Goal: Information Seeking & Learning: Learn about a topic

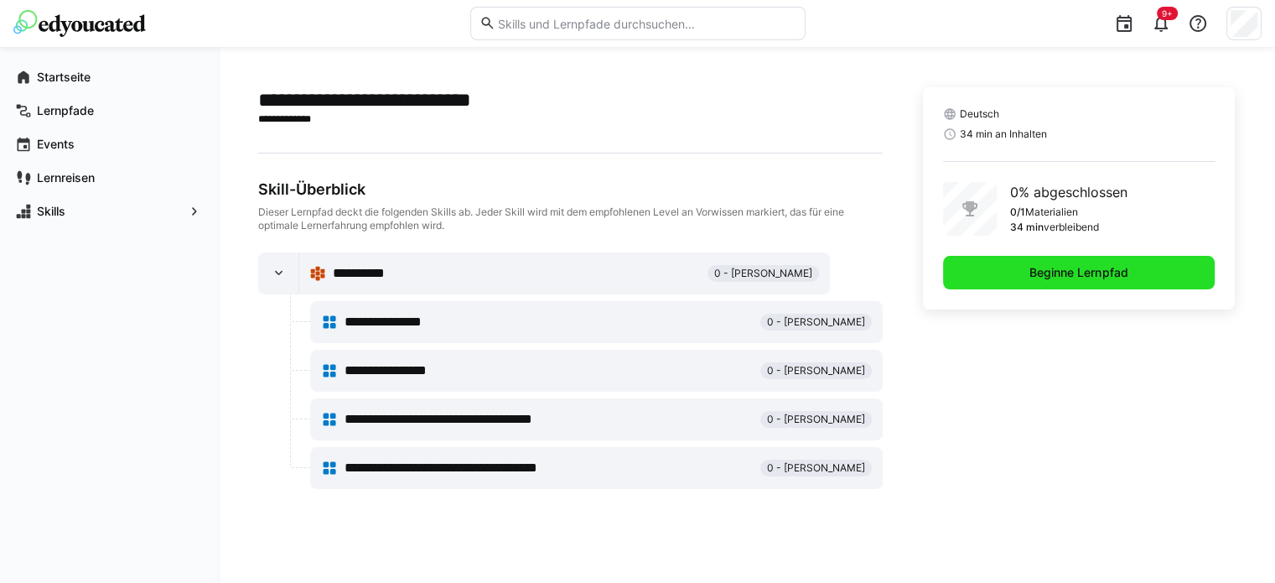
click at [1080, 278] on span "Beginne Lernpfad" at bounding box center [1078, 272] width 103 height 17
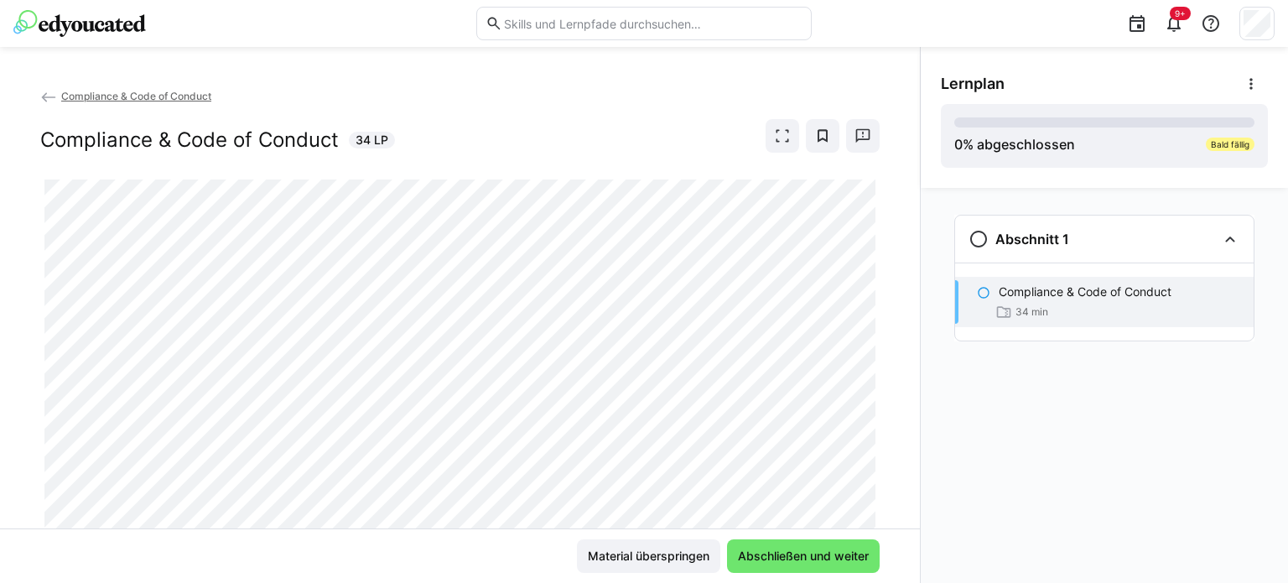
click at [158, 96] on span "Compliance & Code of Conduct" at bounding box center [136, 96] width 150 height 13
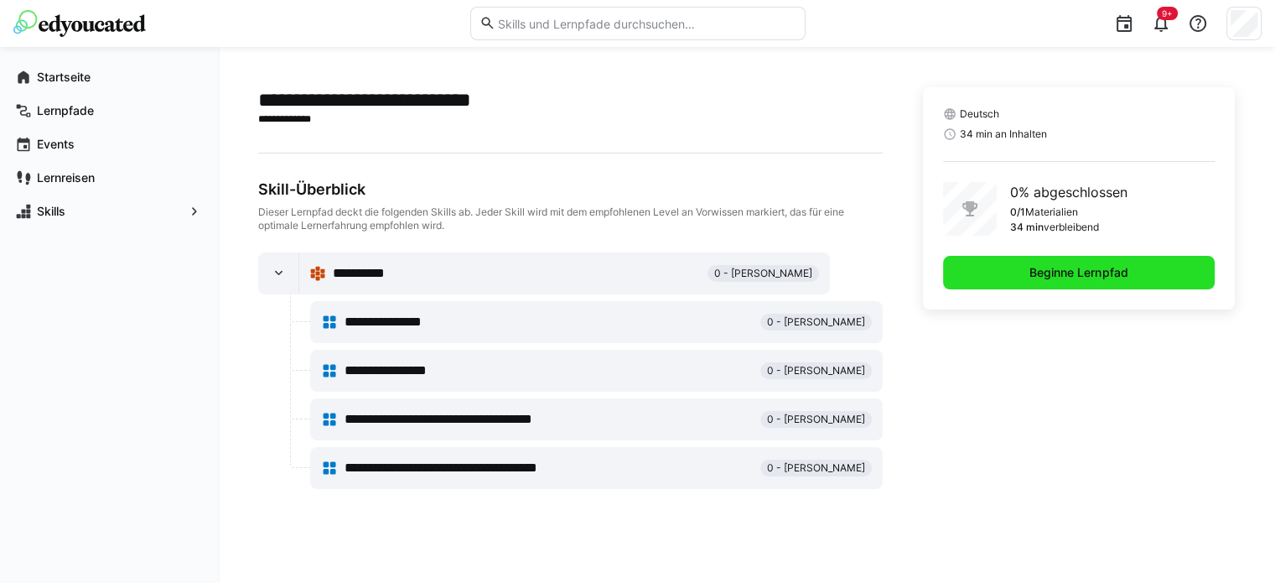
click at [1032, 273] on span "Beginne Lernpfad" at bounding box center [1078, 272] width 103 height 17
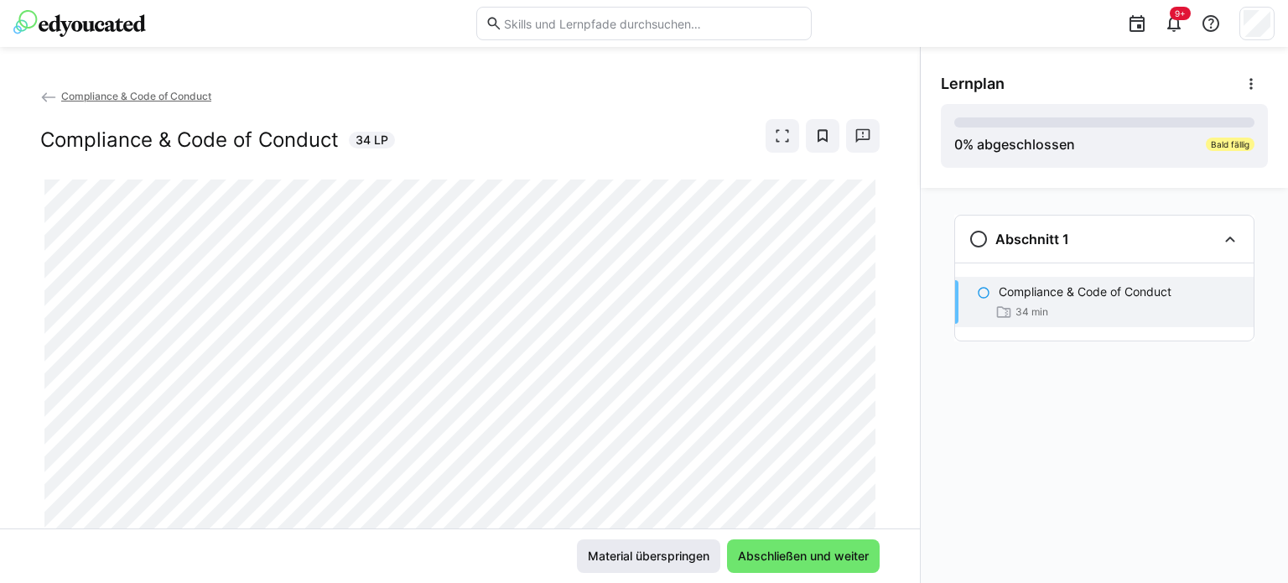
click at [634, 543] on span "Material überspringen" at bounding box center [648, 556] width 143 height 34
click at [636, 549] on span "Material überspringen" at bounding box center [648, 556] width 127 height 17
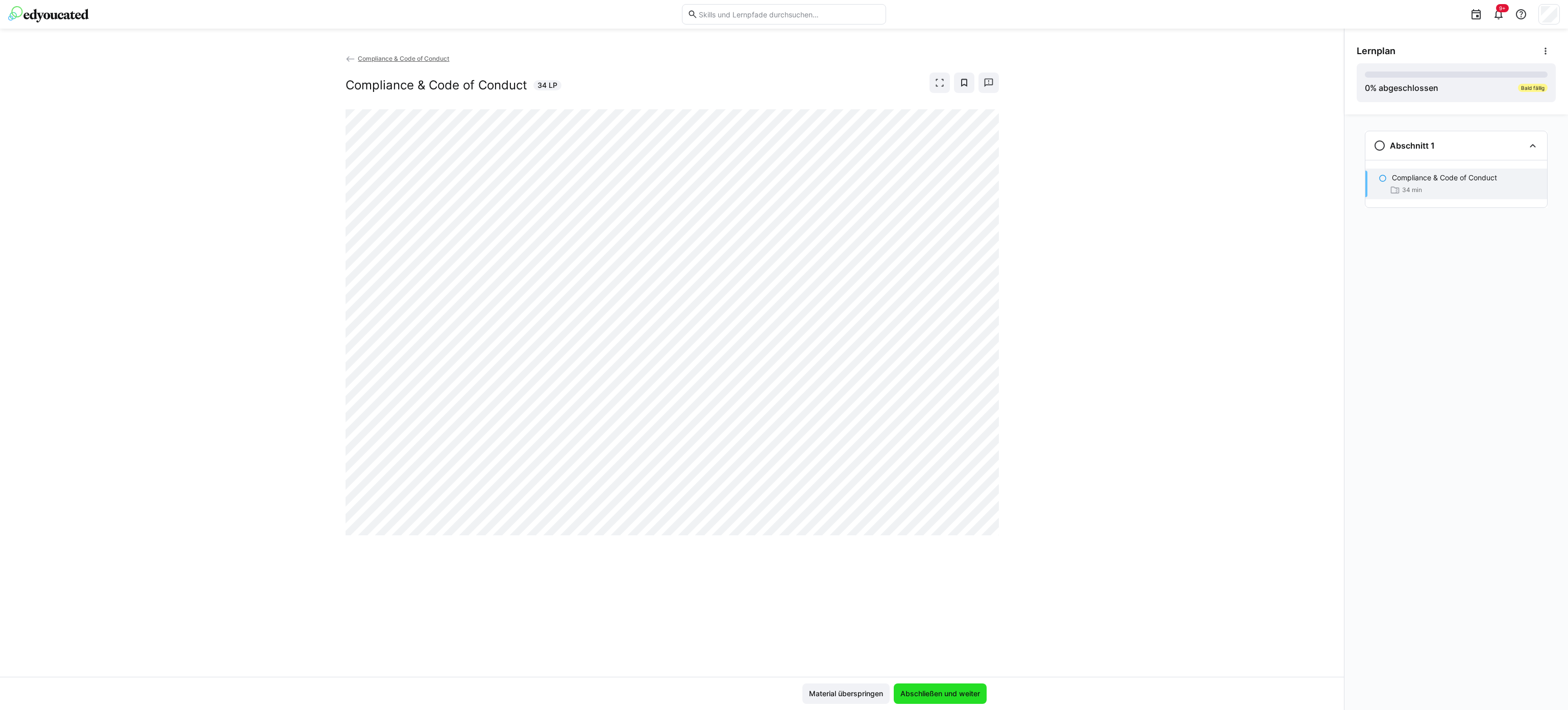
click at [783, 354] on span "Abschließen und weiter" at bounding box center [940, 693] width 83 height 10
click at [783, 286] on div "Compliance & Code of Conduct Compliance & Code of Conduct 34 LP" at bounding box center [672, 365] width 1344 height 624
click at [783, 273] on div "Compliance & Code of Conduct Compliance & Code of Conduct 34 LP" at bounding box center [672, 365] width 1344 height 624
click at [783, 354] on div "Compliance & Code of Conduct Compliance & Code of Conduct 34 LP" at bounding box center [672, 365] width 1344 height 624
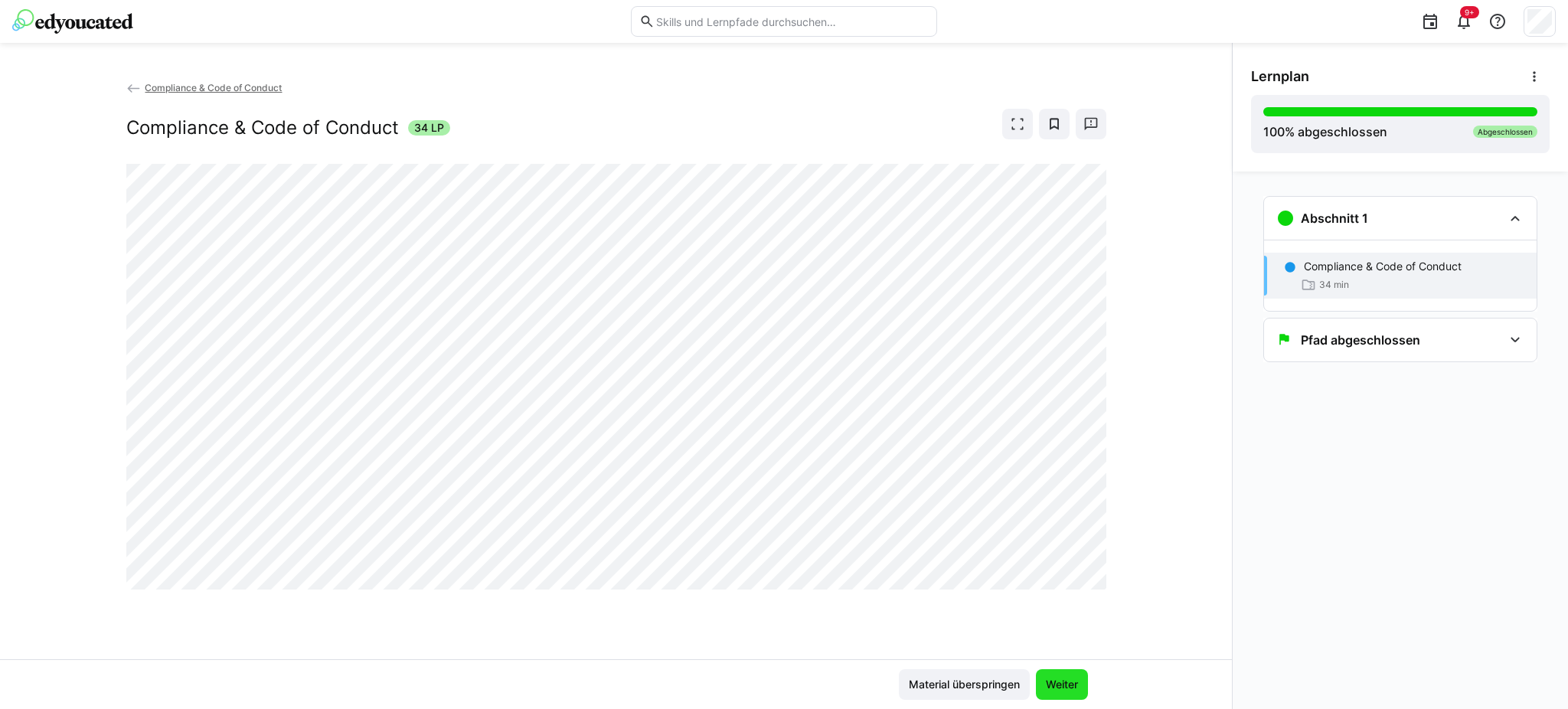
click at [1058, 532] on span "Weiter" at bounding box center [1062, 685] width 52 height 31
click at [1068, 532] on span "Weiter" at bounding box center [1062, 684] width 37 height 16
click at [1055, 532] on span "Weiter" at bounding box center [1062, 684] width 37 height 16
click at [1000, 532] on span "Material überspringen" at bounding box center [964, 684] width 116 height 16
click at [1064, 532] on span "Weiter" at bounding box center [1062, 684] width 37 height 16
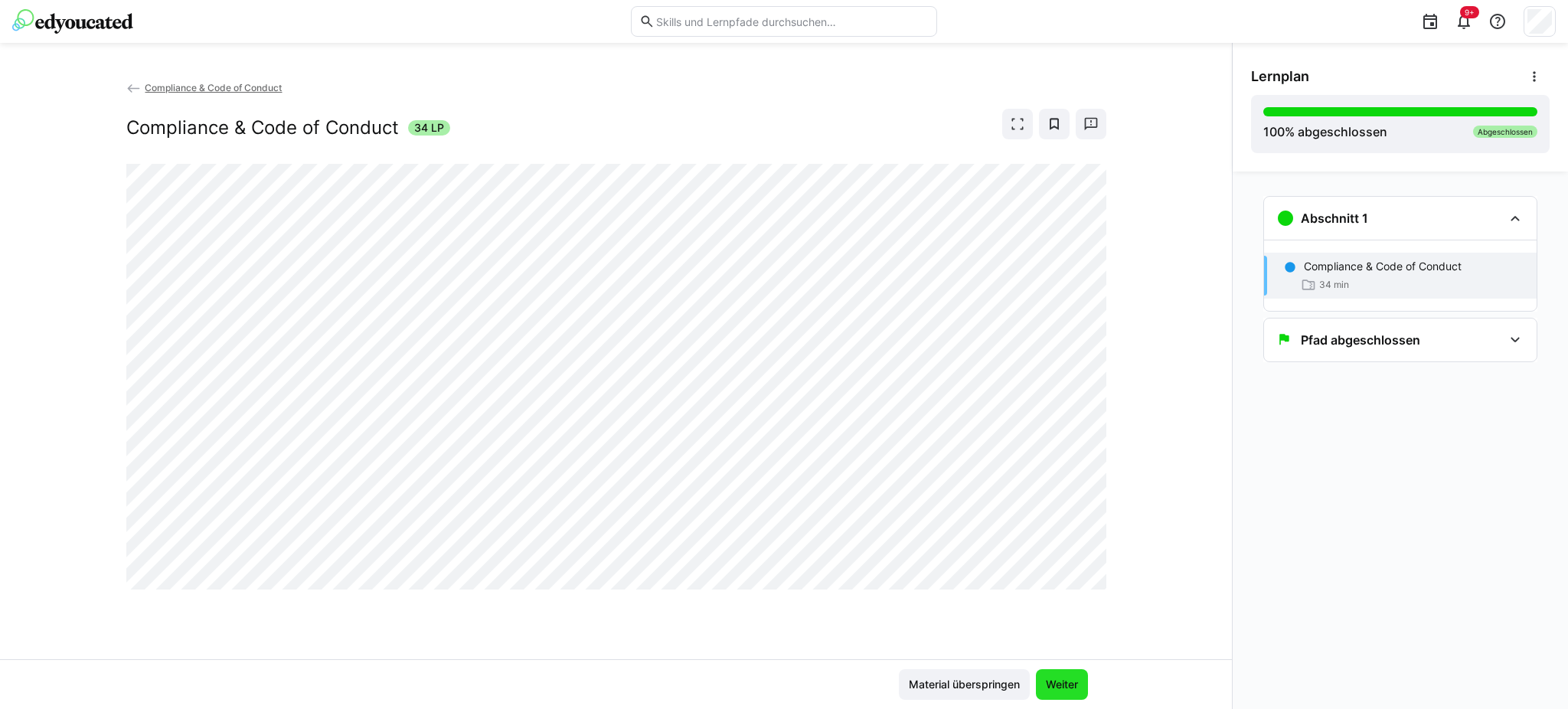
click at [1064, 532] on span "Weiter" at bounding box center [1062, 684] width 37 height 16
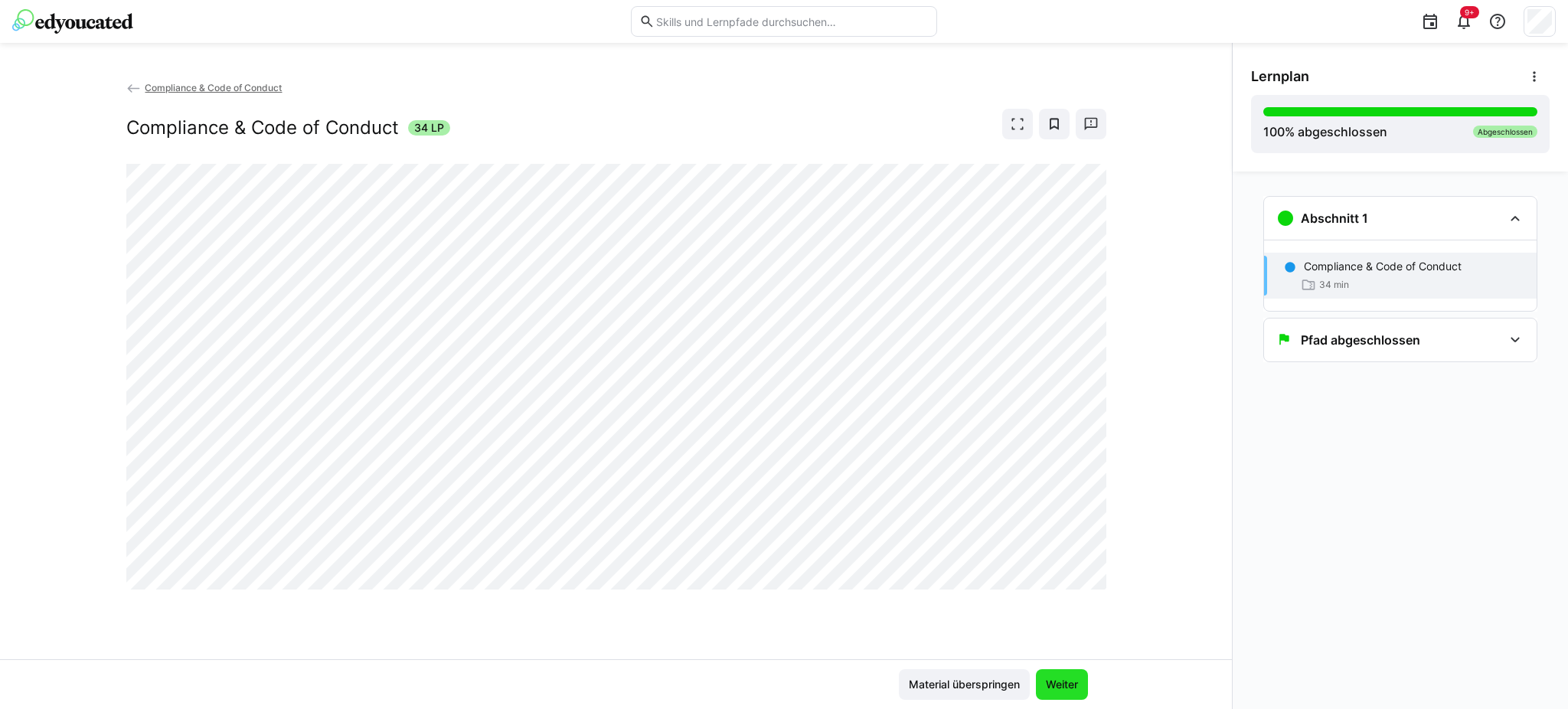
click at [1064, 532] on span "Weiter" at bounding box center [1062, 684] width 37 height 16
click at [1175, 359] on div "Pfad abgeschlossen" at bounding box center [1400, 340] width 273 height 43
click at [1175, 463] on div "Abschnitt 1 Compliance & Code of Conduct 34 min Pfad abgeschlossen Congratulati…" at bounding box center [1400, 440] width 335 height 538
click at [147, 90] on span "Compliance & Code of Conduct" at bounding box center [213, 88] width 137 height 12
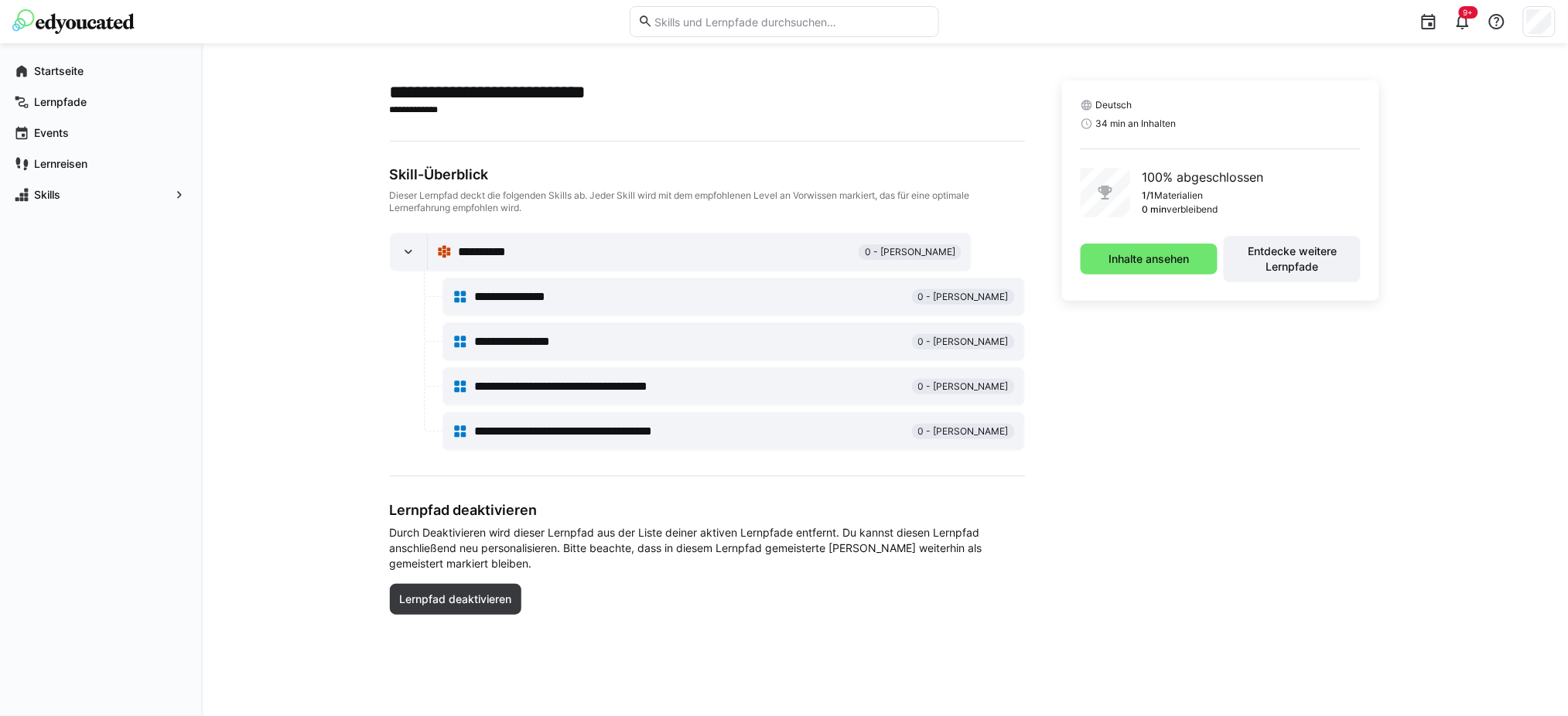
click at [960, 300] on span "0 - [PERSON_NAME]" at bounding box center [963, 296] width 90 height 12
click at [535, 298] on span "**********" at bounding box center [524, 297] width 101 height 18
click at [570, 294] on span "**********" at bounding box center [524, 297] width 101 height 18
click at [737, 338] on div "**********" at bounding box center [690, 342] width 432 height 18
click at [707, 385] on span "**********" at bounding box center [597, 387] width 246 height 18
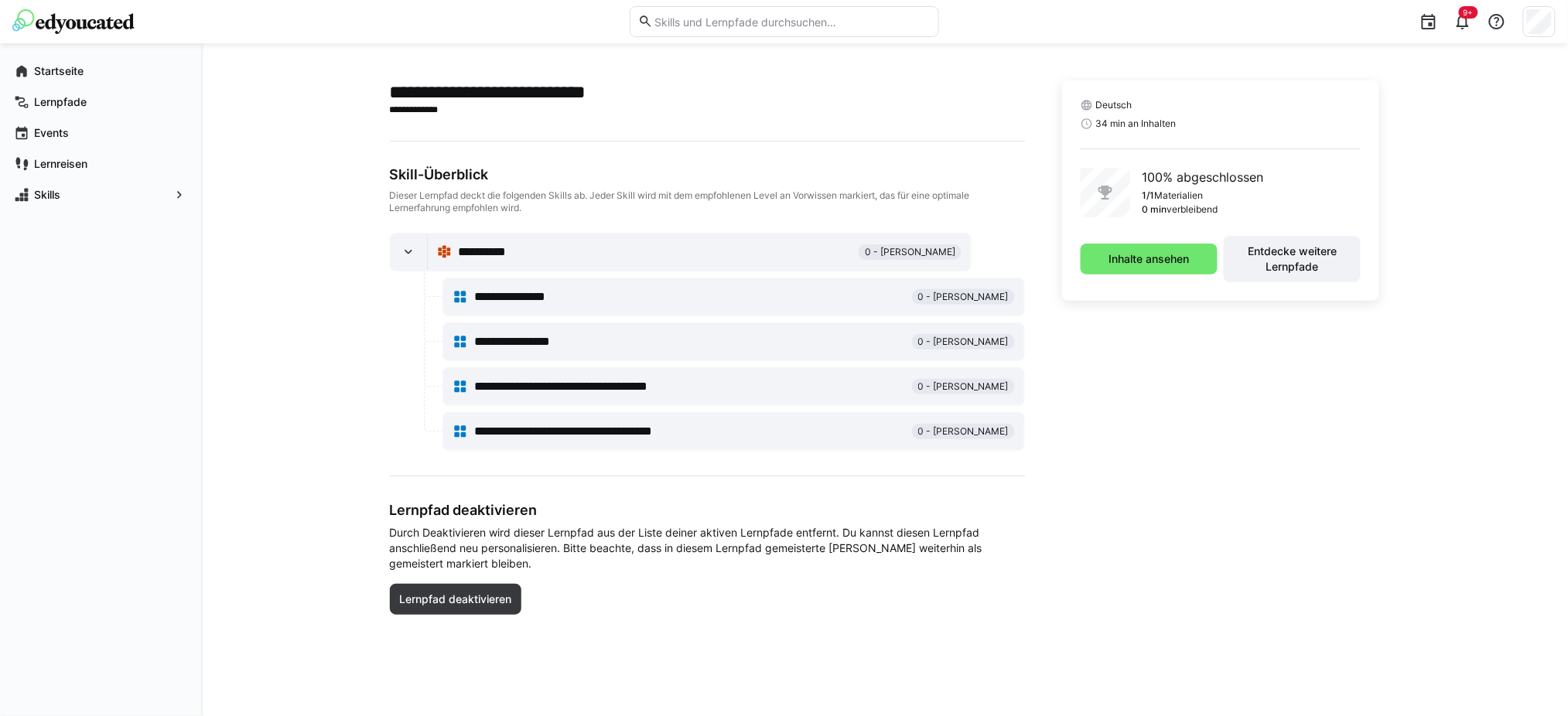
click at [689, 429] on span "**********" at bounding box center [591, 432] width 234 height 18
click at [0, 0] on app-navigation-label "Startseite" at bounding box center [0, 0] width 0 height 0
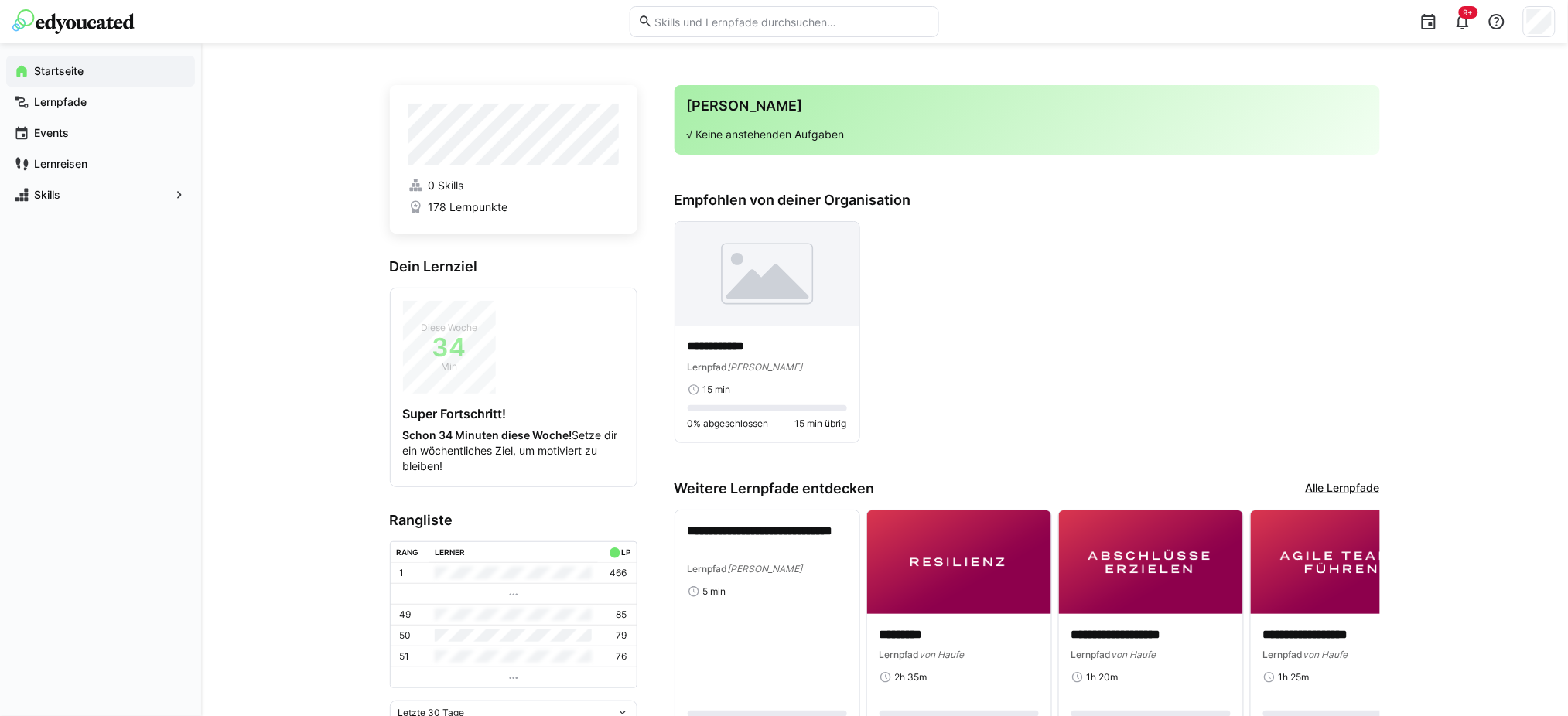
scroll to position [89, 0]
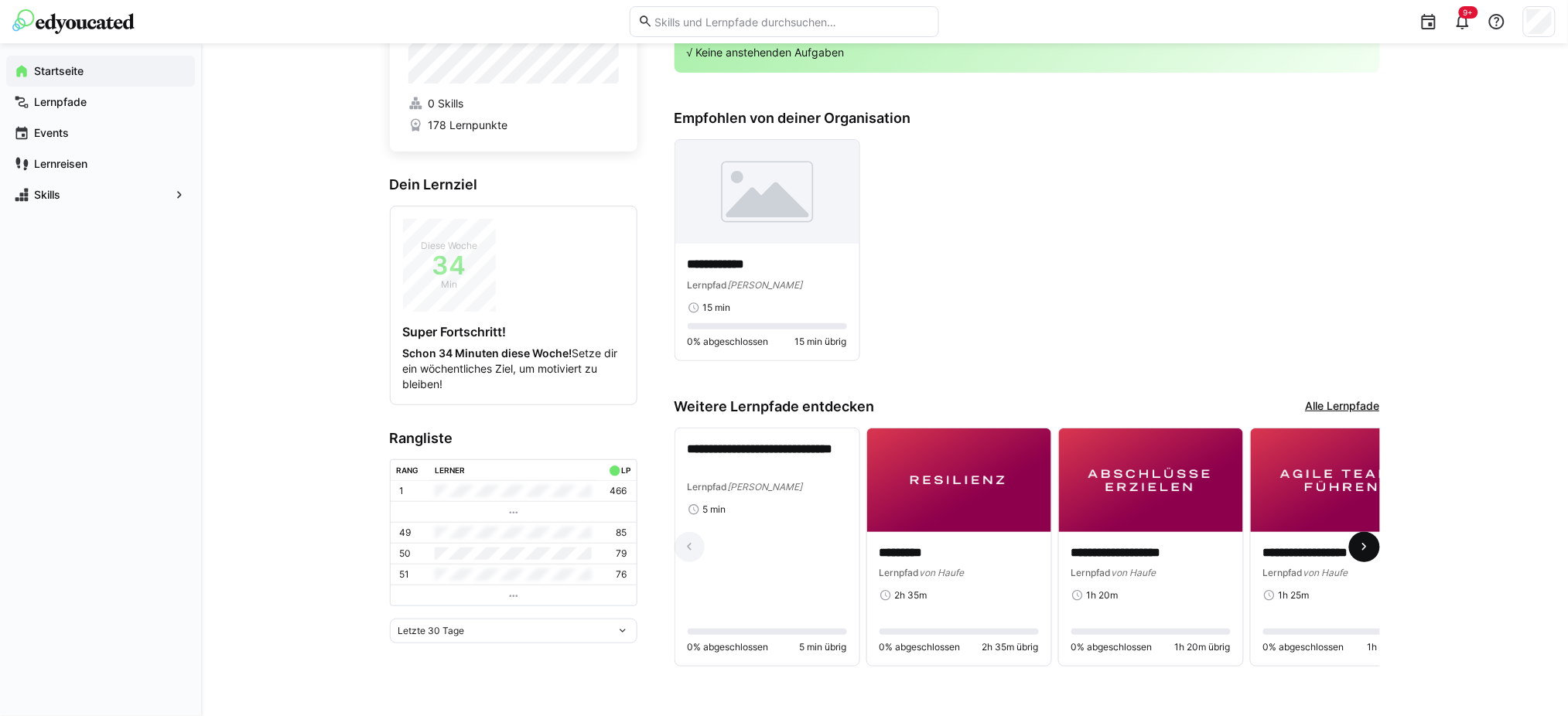
click at [1187, 537] on eds-icon at bounding box center [1364, 547] width 16 height 16
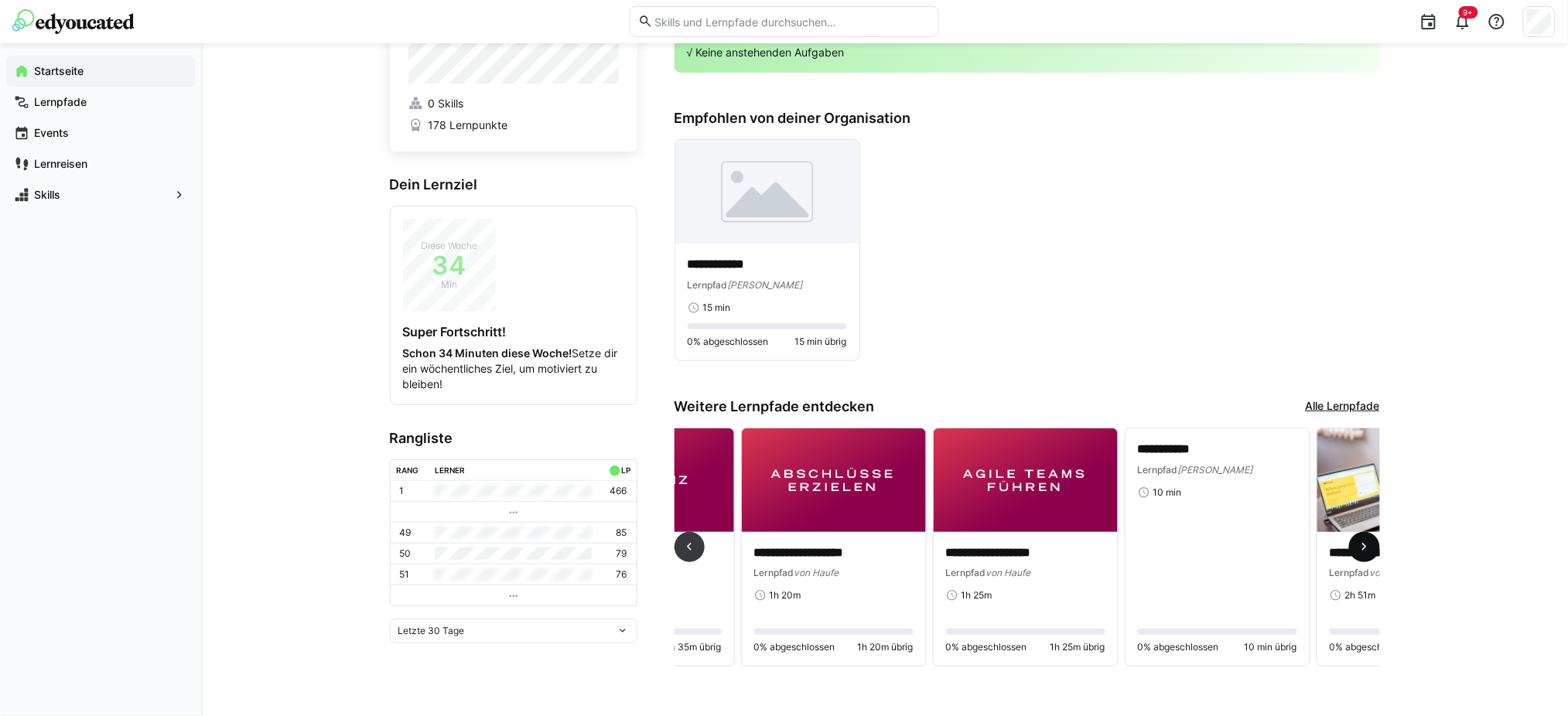
scroll to position [0, 576]
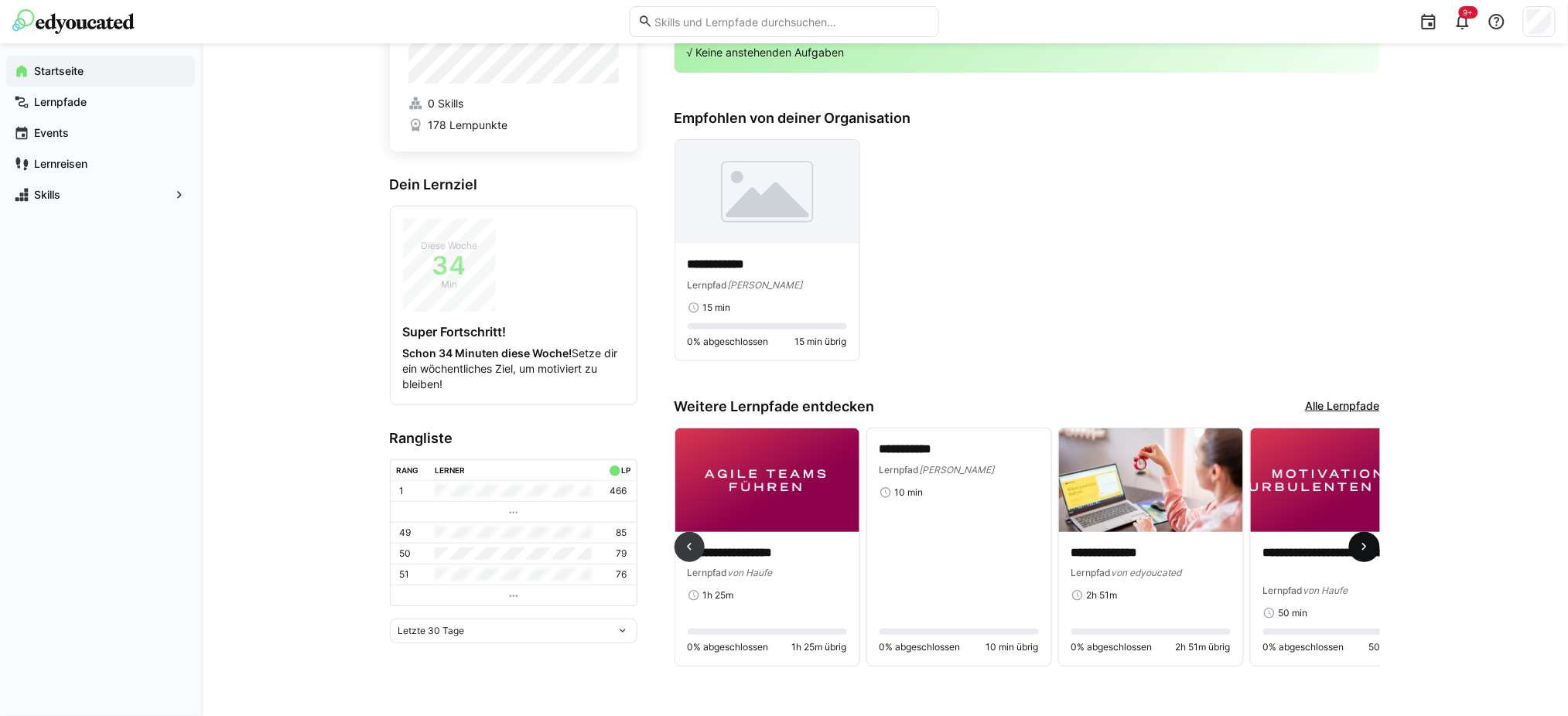
click at [1187, 537] on eds-icon at bounding box center [1364, 547] width 16 height 16
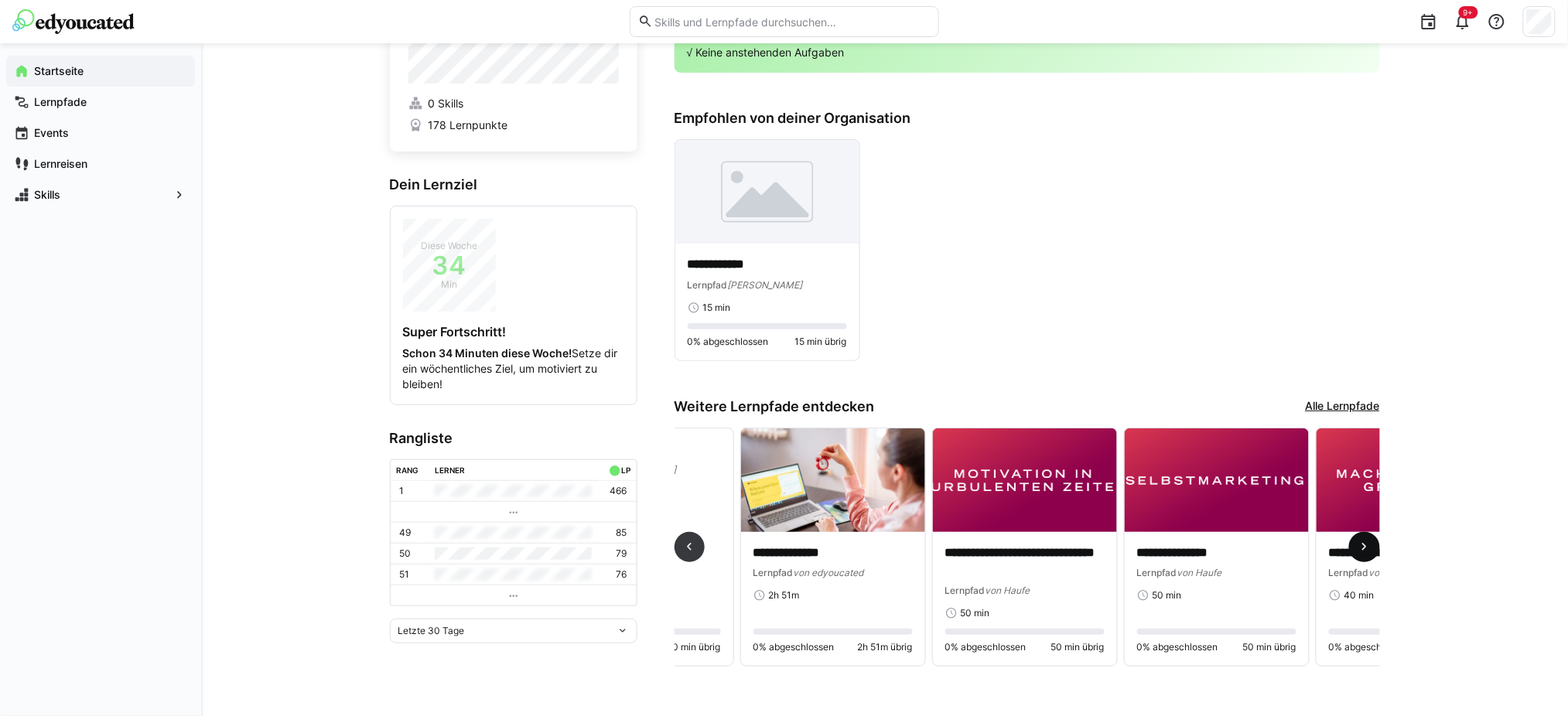
scroll to position [0, 1151]
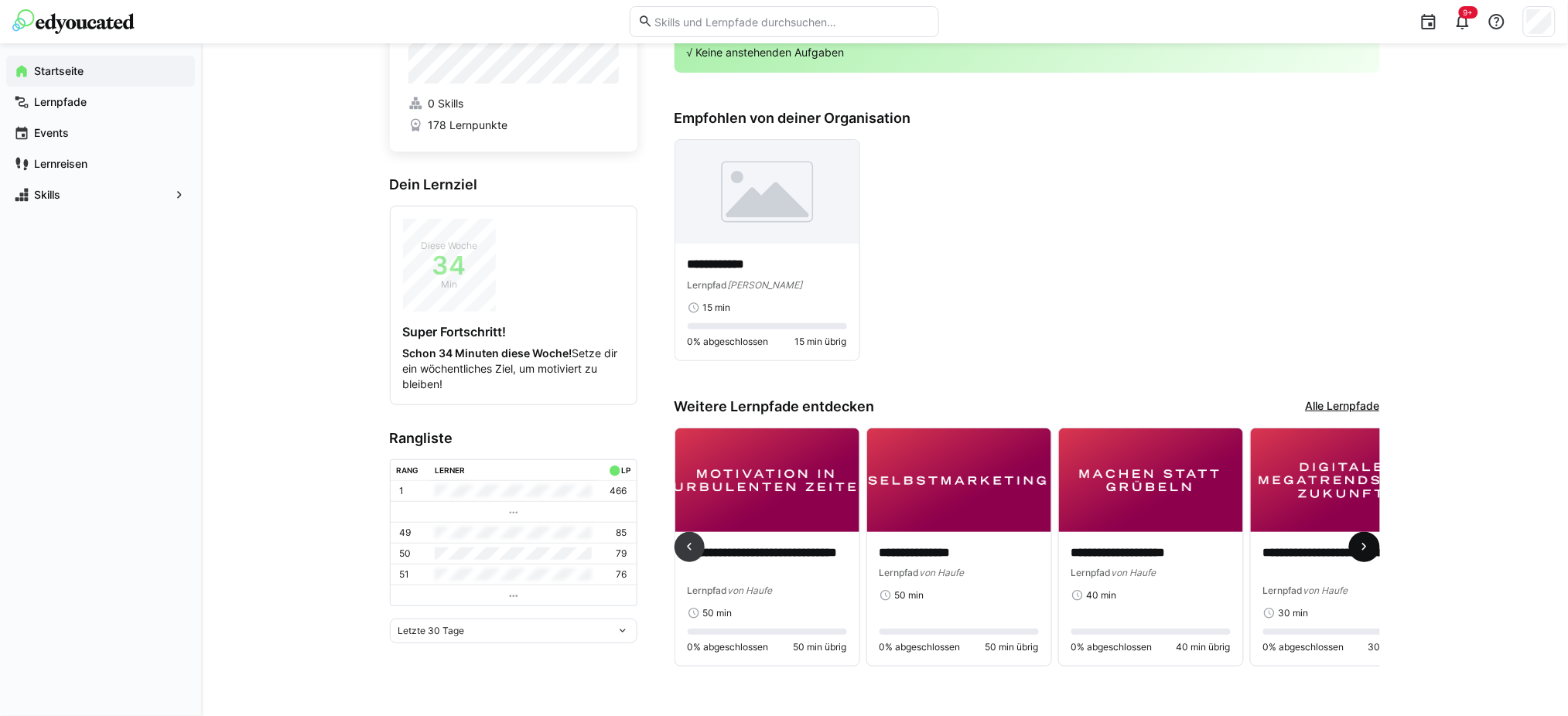
click at [1187, 537] on eds-icon at bounding box center [1364, 547] width 16 height 16
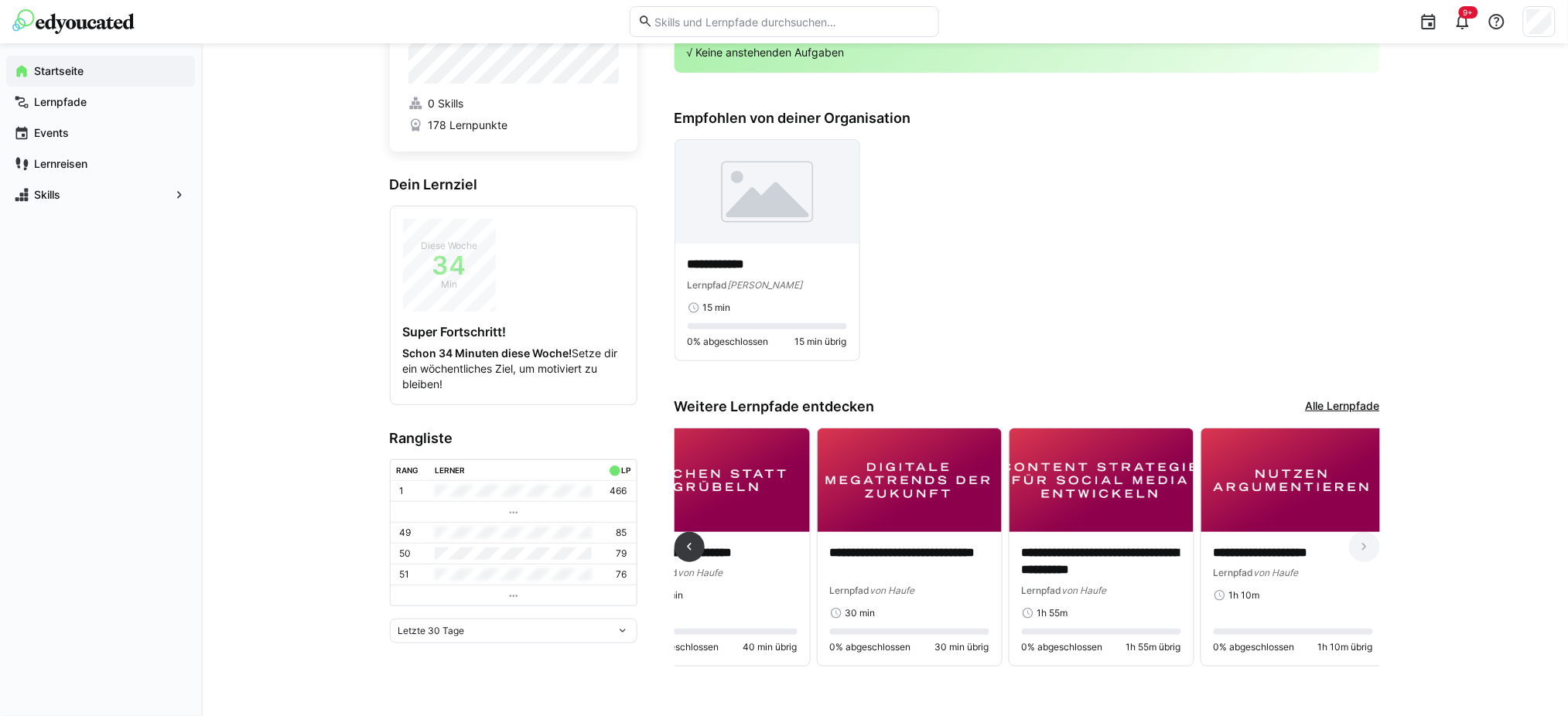
scroll to position [0, 1590]
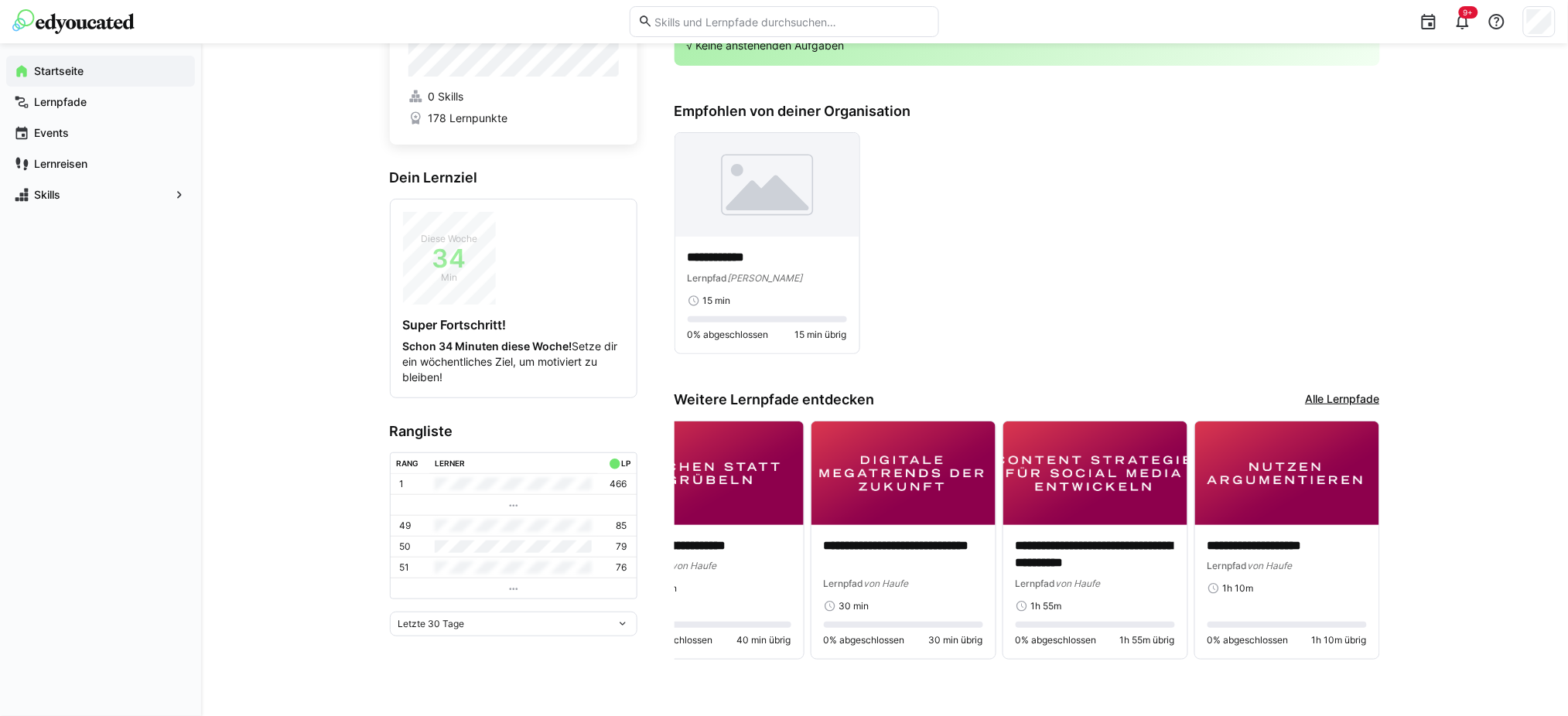
click at [1187, 400] on link "Alle Lernpfade" at bounding box center [1342, 400] width 74 height 17
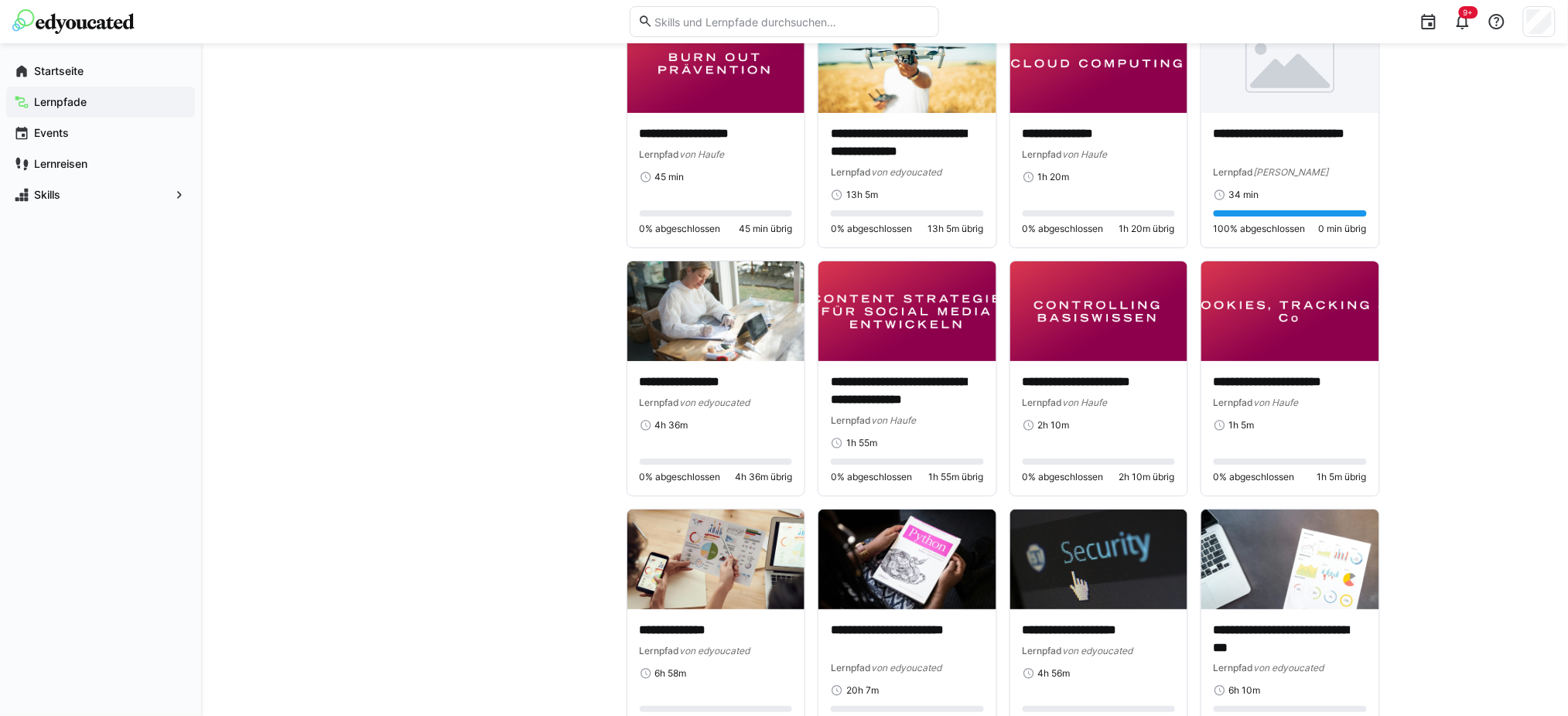
scroll to position [1753, 0]
